Goal: Information Seeking & Learning: Learn about a topic

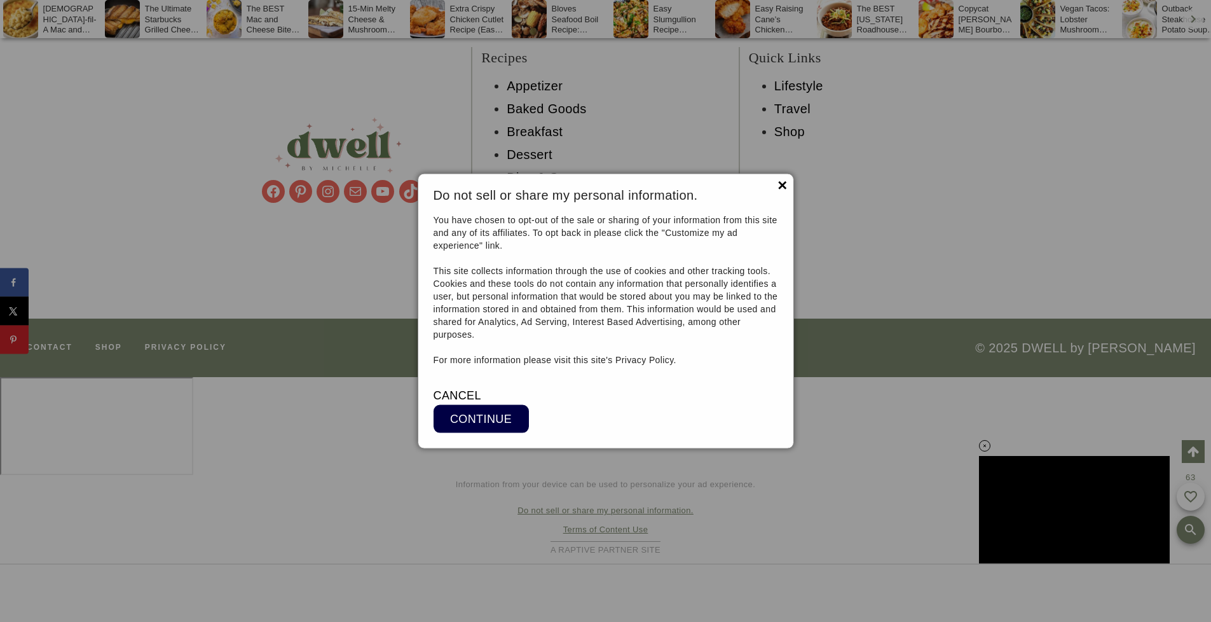
scroll to position [12217, 0]
